Goal: Find specific page/section: Find specific page/section

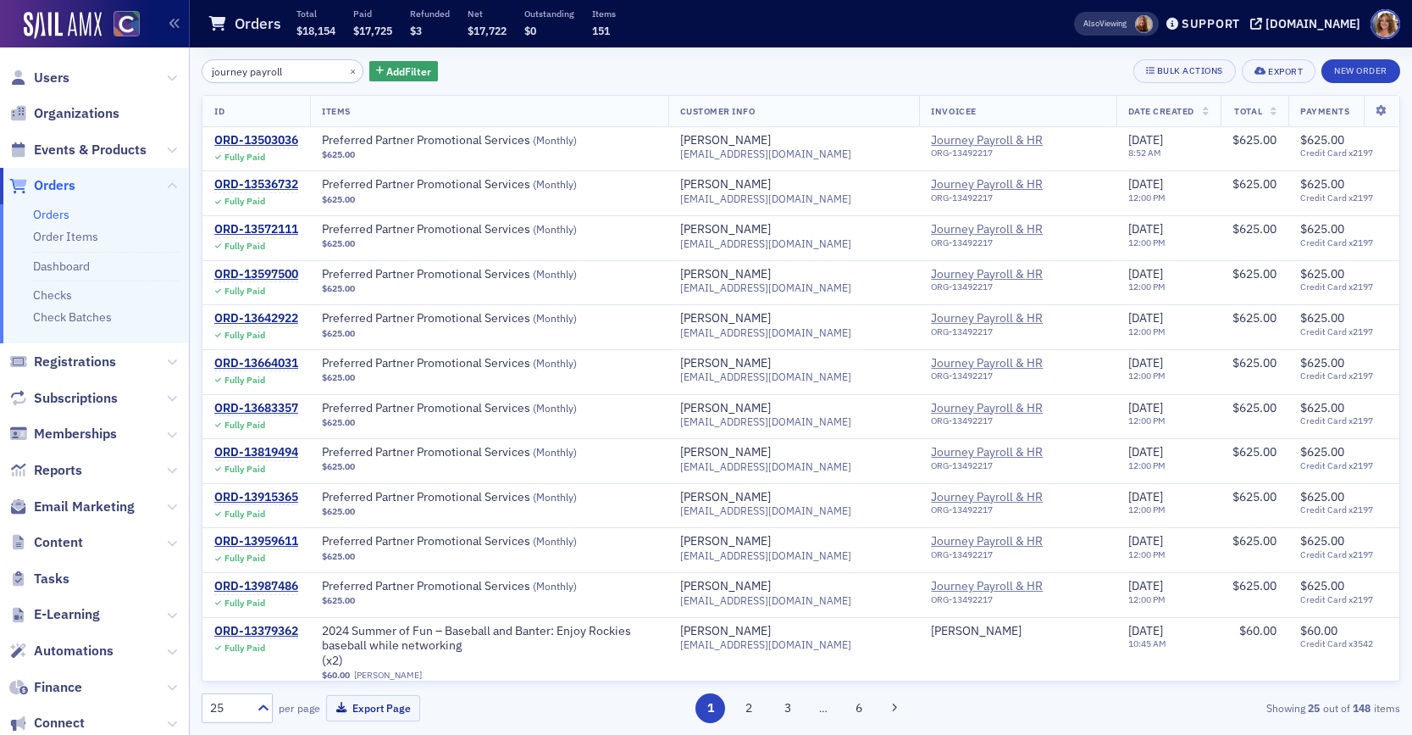
scroll to position [233, 0]
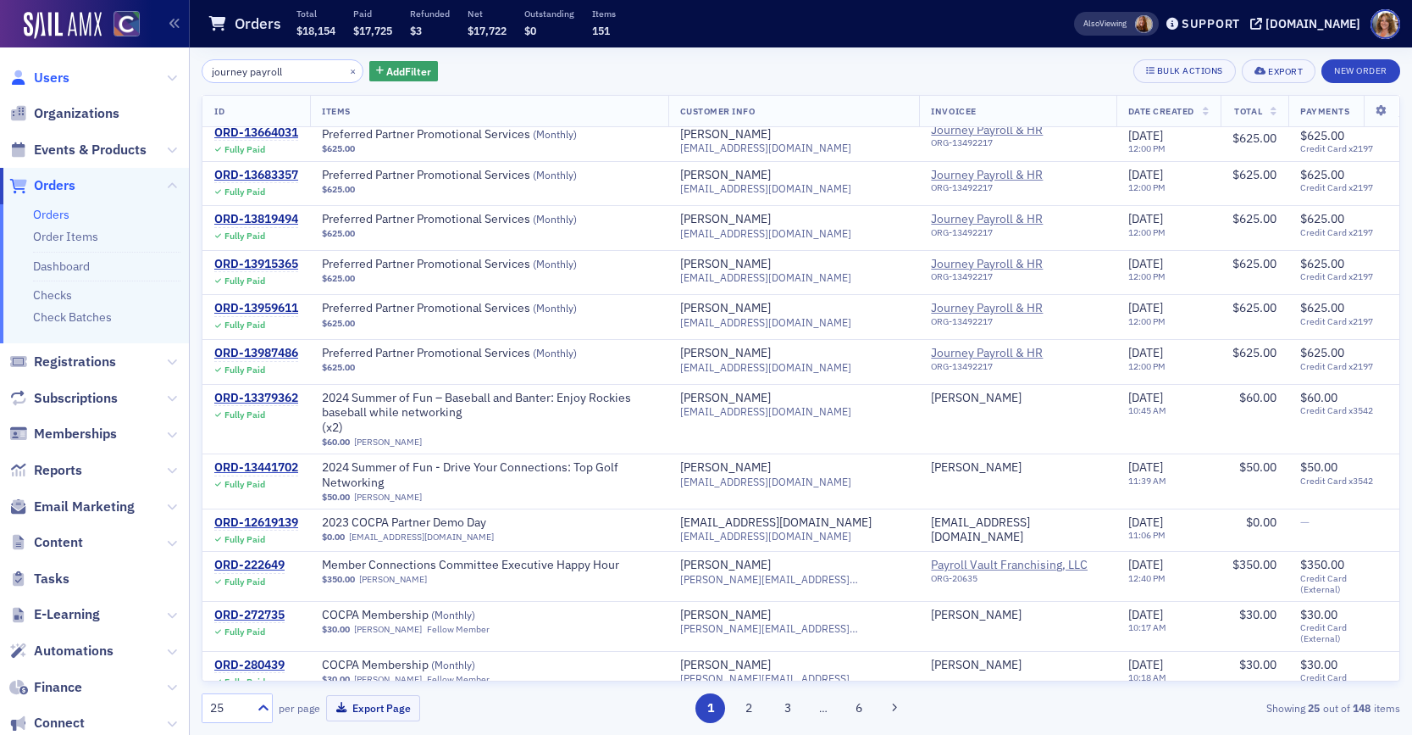
click at [39, 73] on span "Users" at bounding box center [52, 78] width 36 height 19
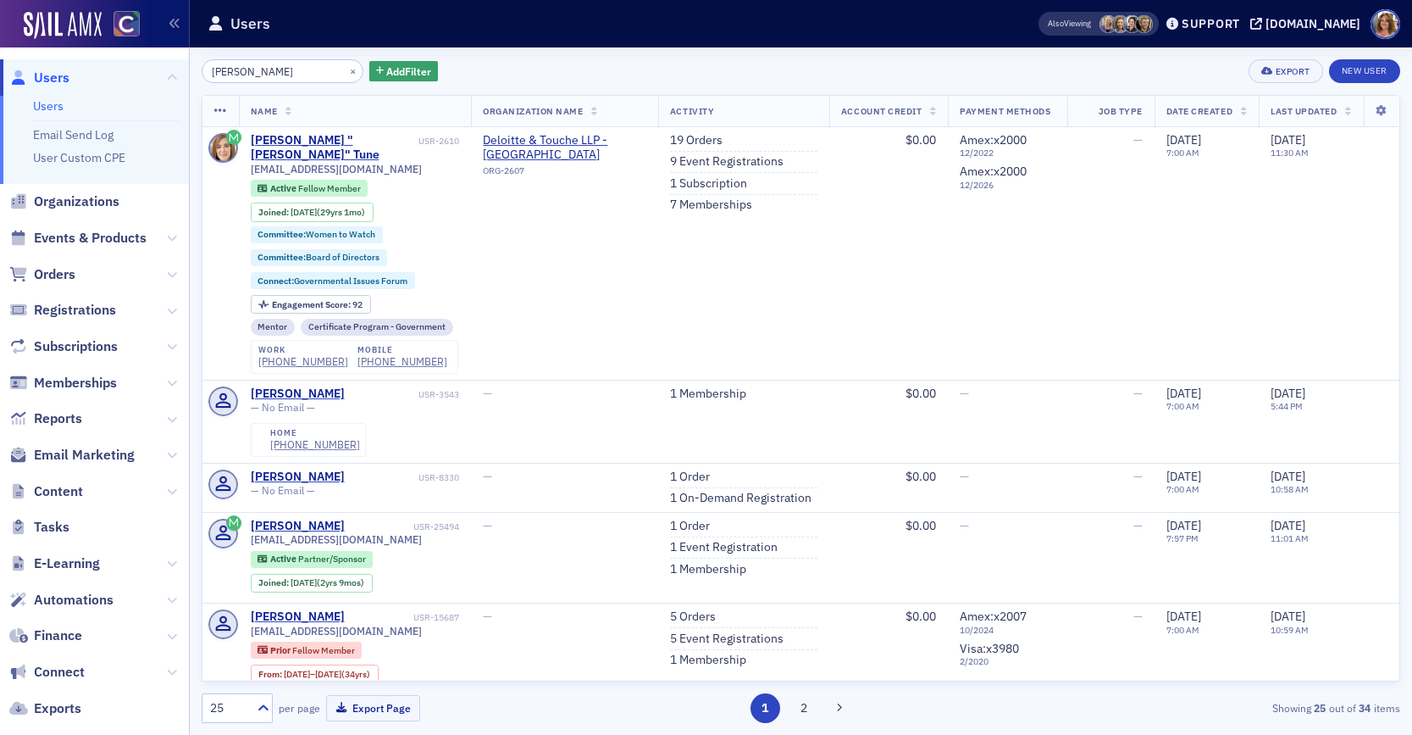
type input "[PERSON_NAME]"
